Goal: Check status: Check status

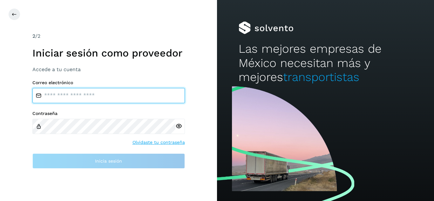
click at [93, 96] on input "email" at bounding box center [108, 95] width 152 height 15
type input "**********"
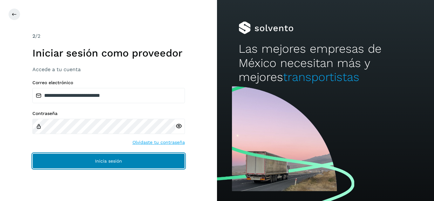
click at [121, 162] on span "Inicia sesión" at bounding box center [108, 161] width 27 height 4
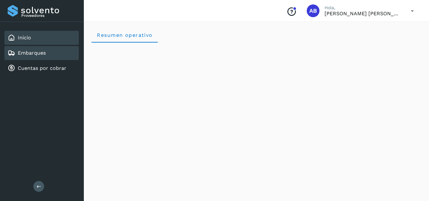
click at [47, 51] on div "Embarques" at bounding box center [41, 53] width 74 height 14
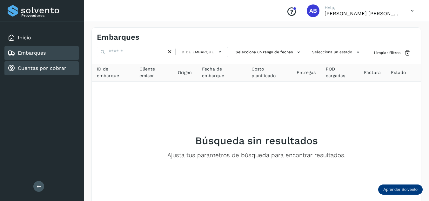
click at [38, 70] on link "Cuentas por cobrar" at bounding box center [42, 68] width 49 height 6
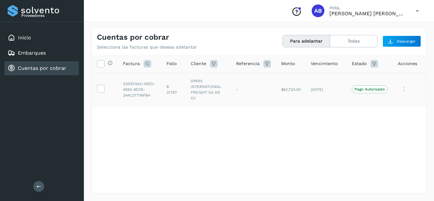
click at [380, 88] on p "Pago Autorizado" at bounding box center [369, 89] width 30 height 4
click at [403, 94] on icon at bounding box center [403, 89] width 13 height 13
click at [298, 138] on div at bounding box center [217, 100] width 434 height 201
click at [346, 38] on button "Todas" at bounding box center [353, 41] width 47 height 12
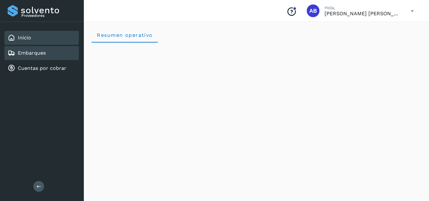
click at [48, 60] on div "Embarques" at bounding box center [41, 53] width 74 height 14
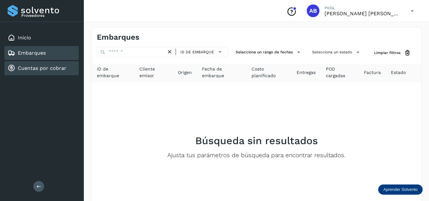
click at [24, 66] on link "Cuentas por cobrar" at bounding box center [42, 68] width 49 height 6
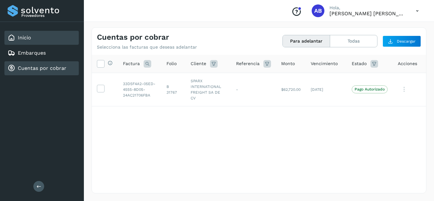
click at [50, 38] on div "Inicio" at bounding box center [41, 38] width 74 height 14
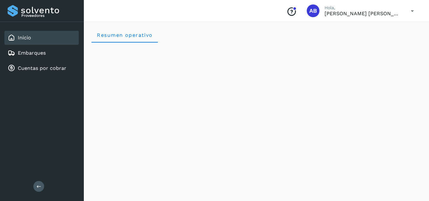
click at [415, 13] on icon at bounding box center [412, 10] width 13 height 13
click at [380, 29] on div "Cerrar sesión" at bounding box center [381, 29] width 76 height 12
